Goal: Transaction & Acquisition: Obtain resource

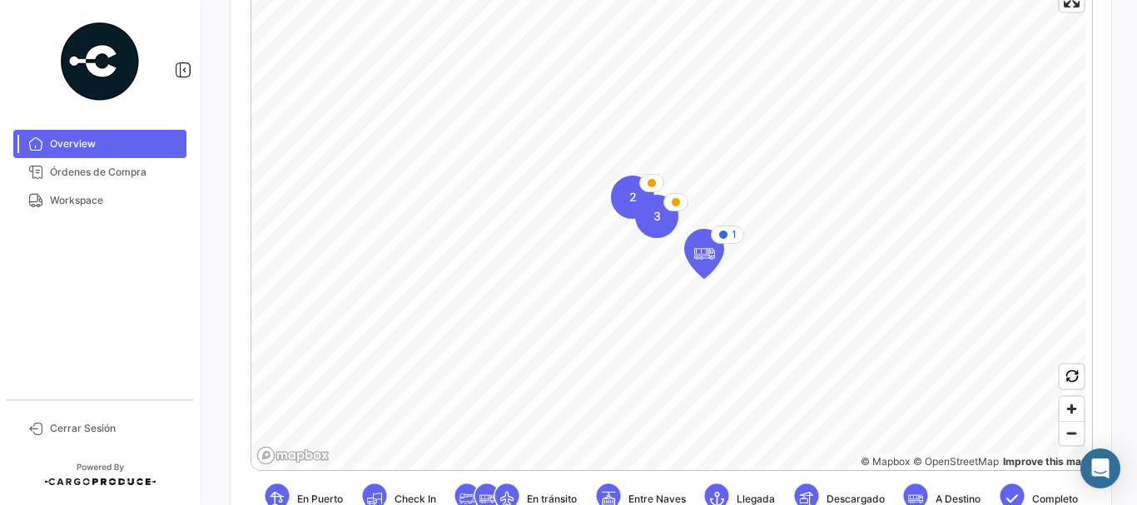
scroll to position [451, 0]
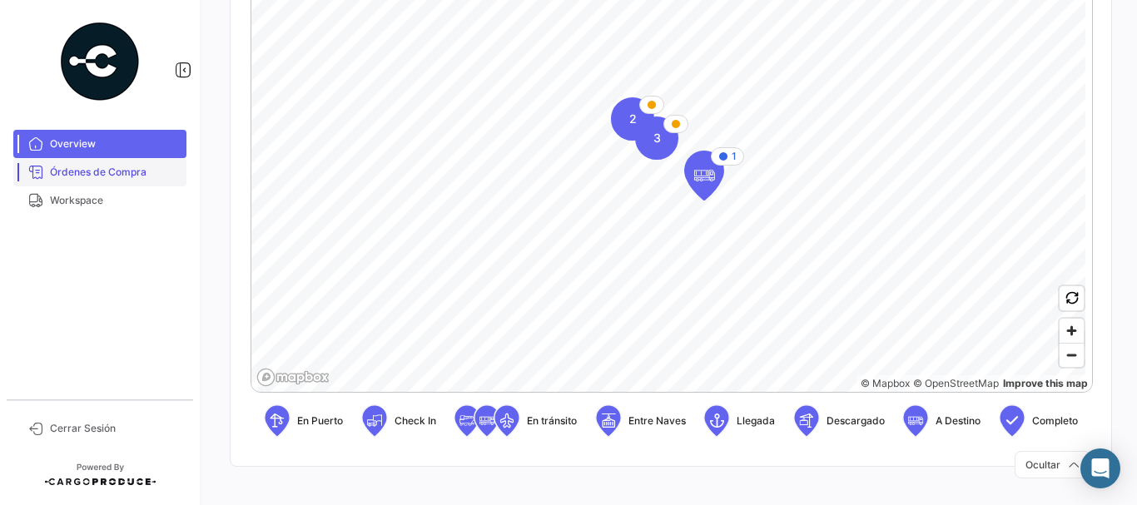
click at [81, 174] on span "Órdenes de Compra" at bounding box center [115, 172] width 130 height 15
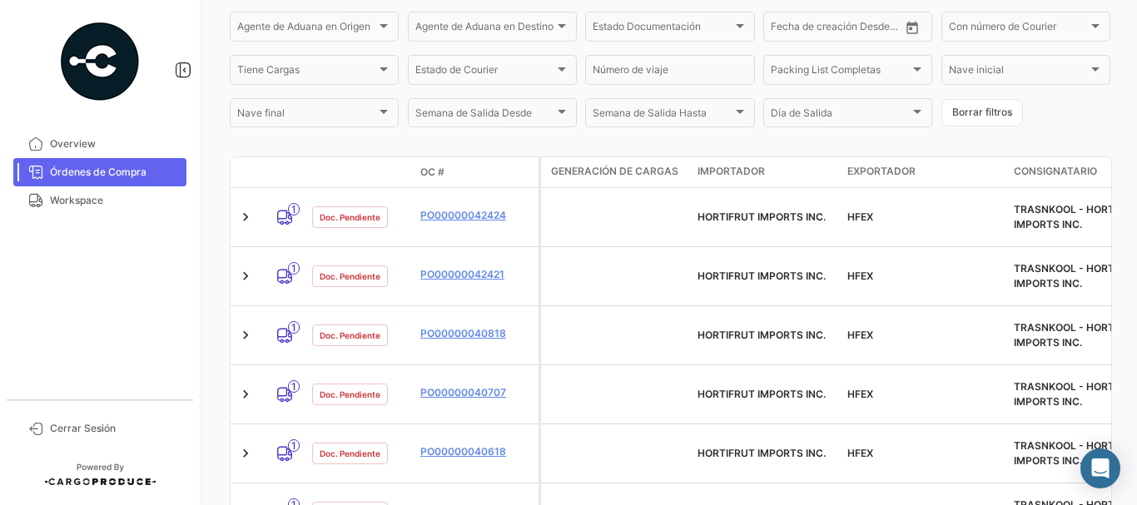
scroll to position [401, 0]
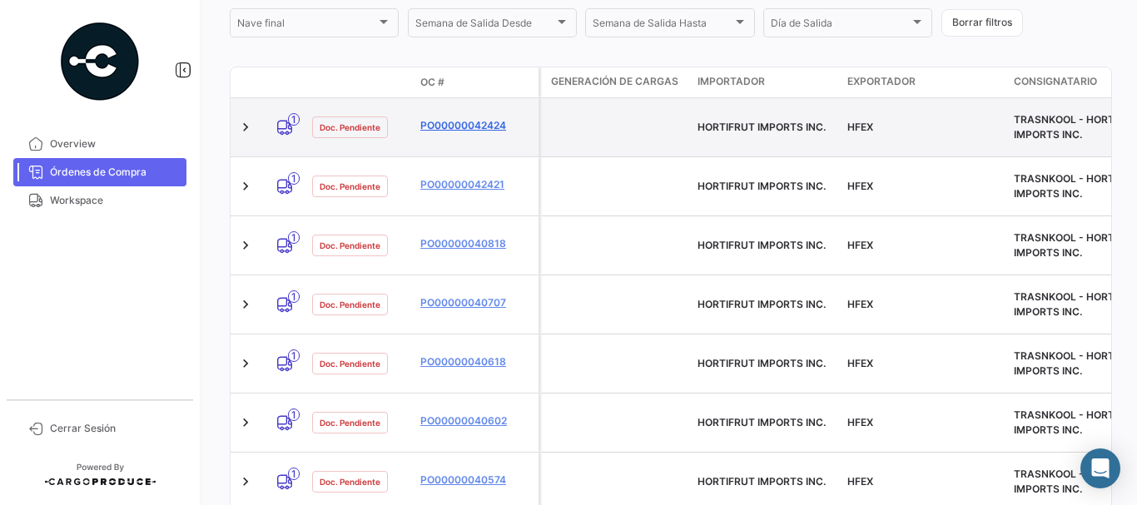
click at [482, 118] on link "PO00000042424" at bounding box center [477, 125] width 112 height 15
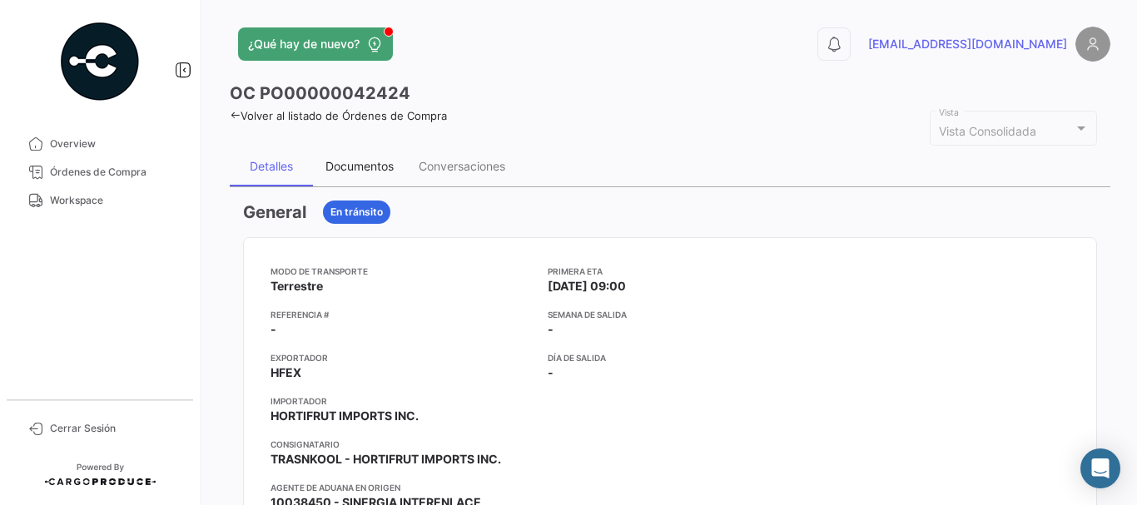
click at [351, 162] on div "Documentos" at bounding box center [360, 166] width 68 height 14
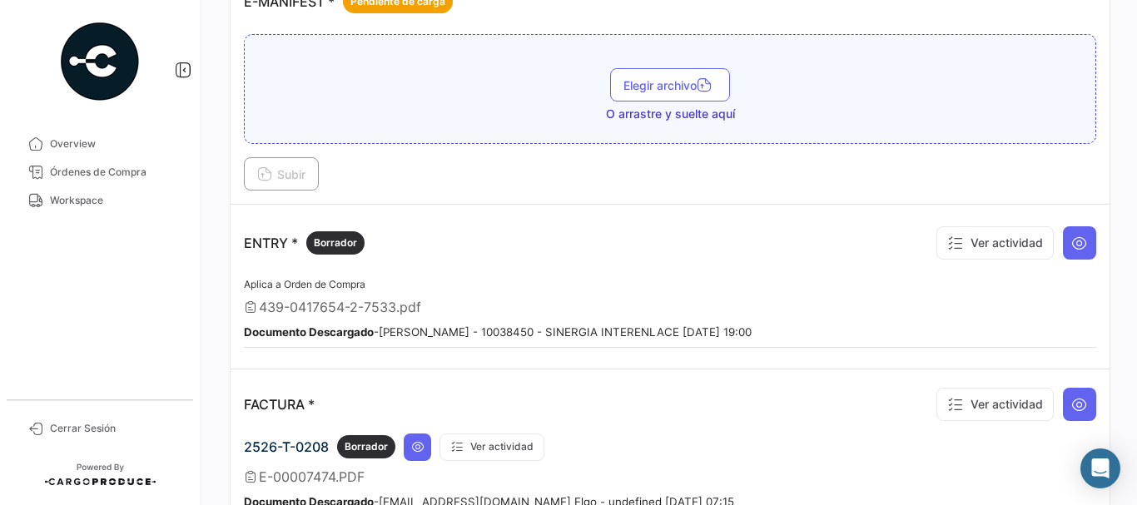
scroll to position [1332, 0]
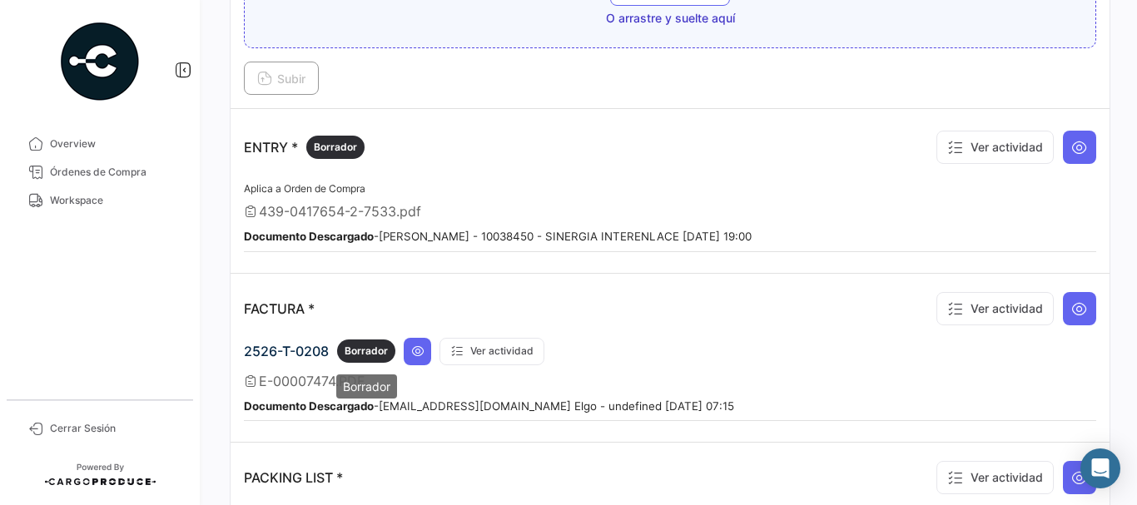
click at [372, 348] on span "Borrador" at bounding box center [366, 351] width 43 height 15
click at [413, 355] on icon at bounding box center [417, 351] width 13 height 13
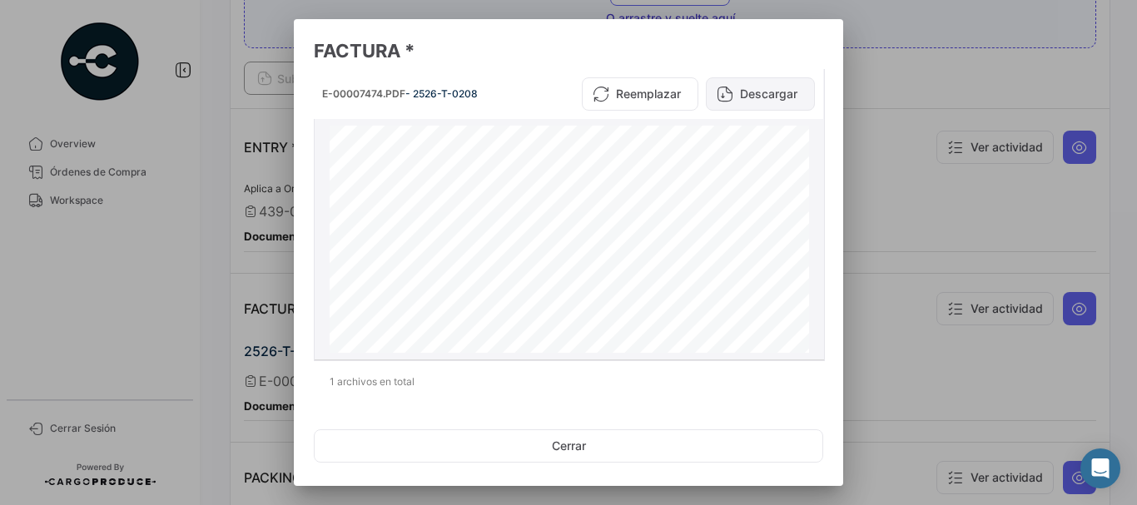
click at [750, 87] on button "Descargar" at bounding box center [760, 93] width 109 height 33
click at [909, 102] on div at bounding box center [568, 252] width 1137 height 505
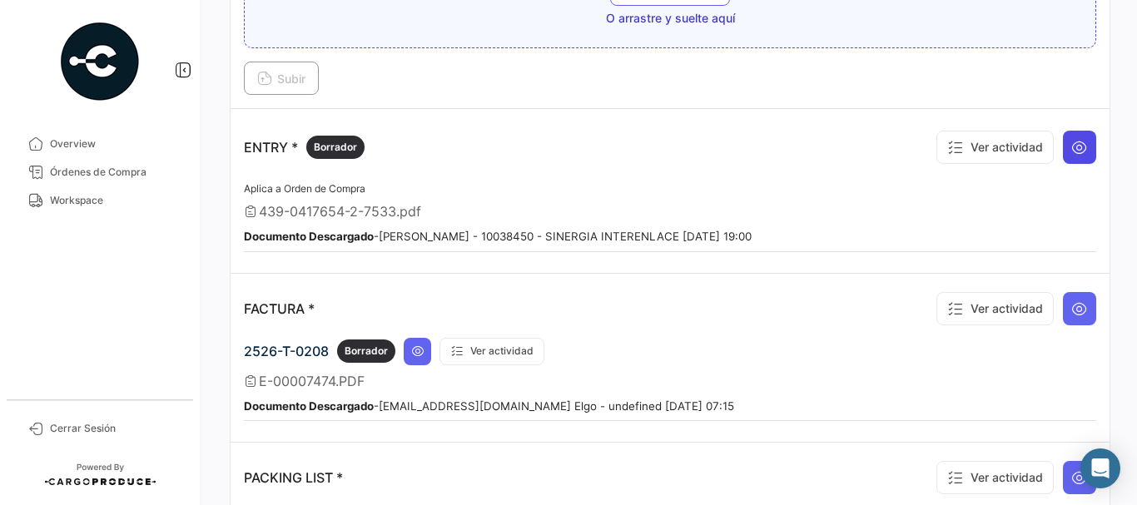
click at [1072, 150] on icon at bounding box center [1080, 147] width 17 height 17
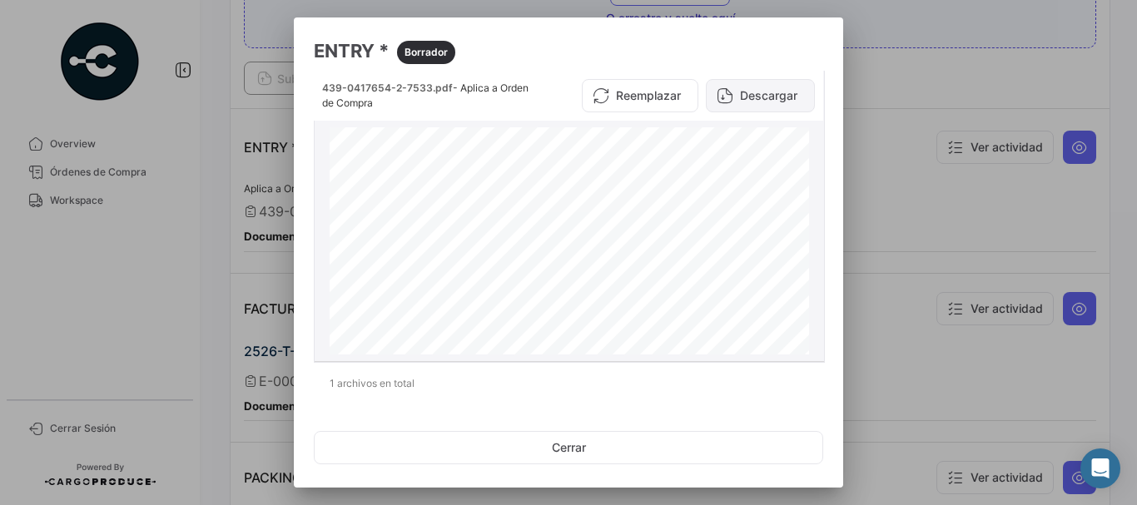
click at [736, 96] on button "Descargar" at bounding box center [760, 95] width 109 height 33
